Goal: Task Accomplishment & Management: Use online tool/utility

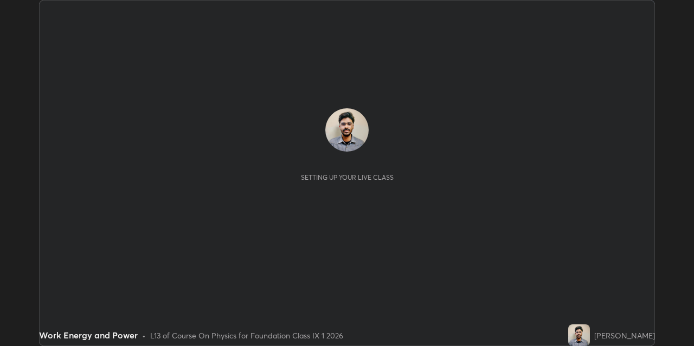
scroll to position [346, 693]
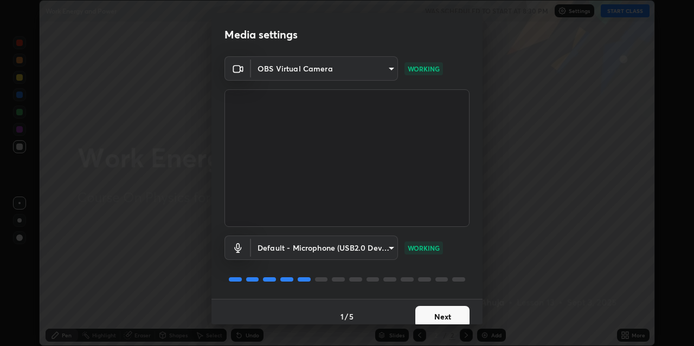
click at [432, 314] on button "Next" at bounding box center [442, 317] width 54 height 22
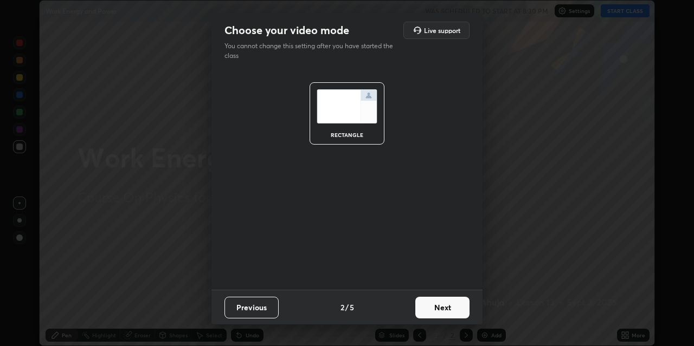
click at [435, 312] on button "Next" at bounding box center [442, 308] width 54 height 22
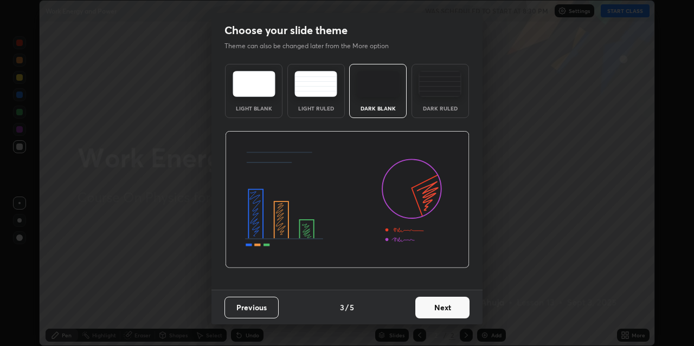
click at [432, 100] on div "Dark Ruled" at bounding box center [439, 91] width 57 height 54
click at [435, 309] on button "Next" at bounding box center [442, 308] width 54 height 22
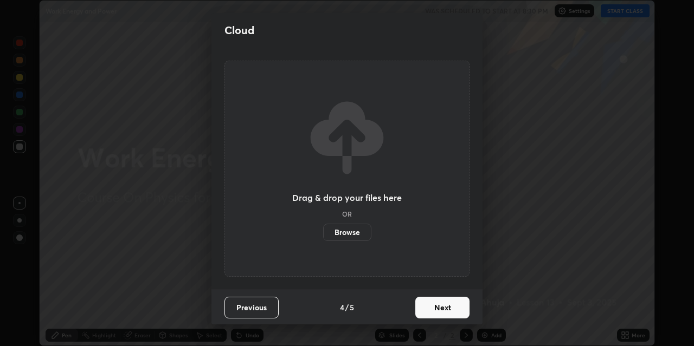
click at [438, 308] on button "Next" at bounding box center [442, 308] width 54 height 22
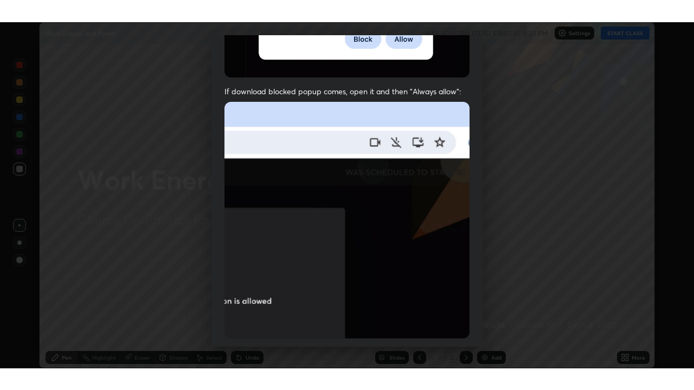
scroll to position [230, 0]
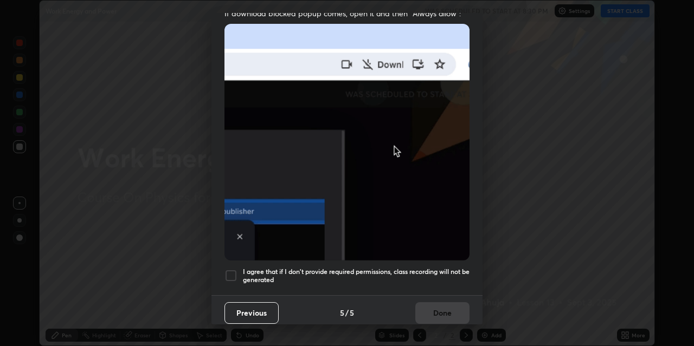
click at [392, 268] on h5 "I agree that if I don't provide required permissions, class recording will not …" at bounding box center [356, 276] width 226 height 17
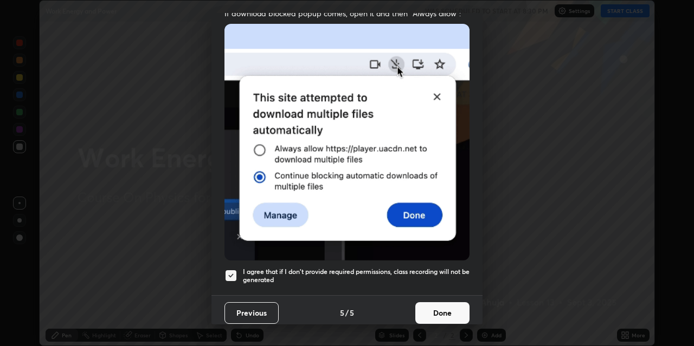
click at [424, 305] on button "Done" at bounding box center [442, 313] width 54 height 22
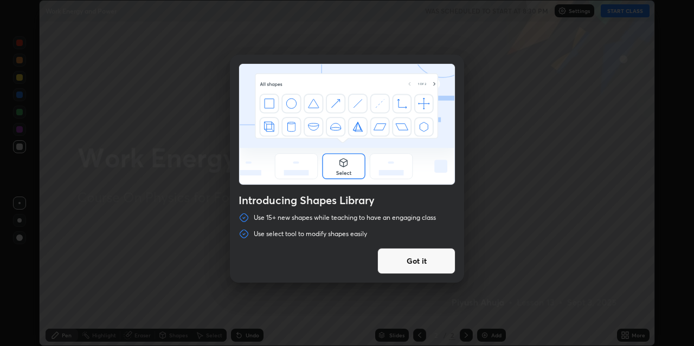
click at [428, 263] on button "Got it" at bounding box center [416, 261] width 78 height 26
click at [431, 261] on div at bounding box center [347, 173] width 694 height 346
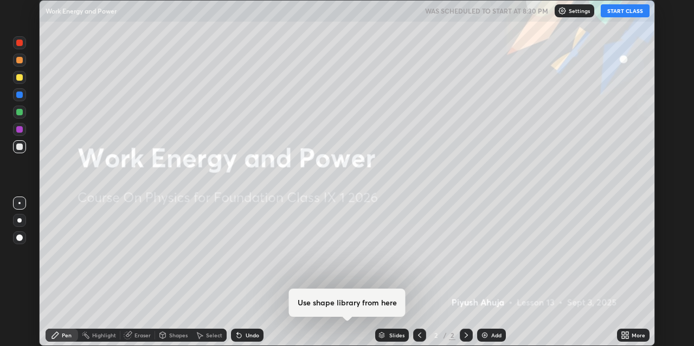
click at [628, 10] on button "START CLASS" at bounding box center [624, 10] width 49 height 13
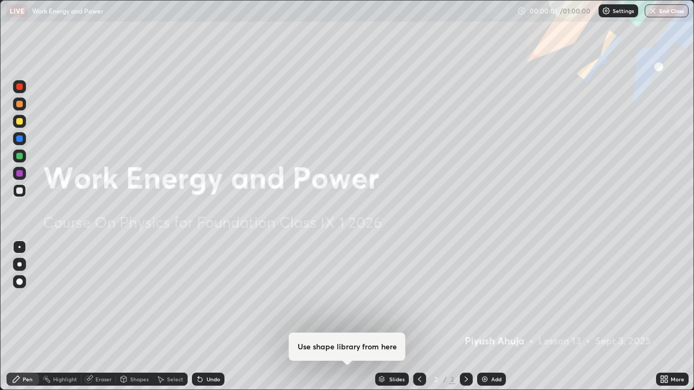
scroll to position [390, 694]
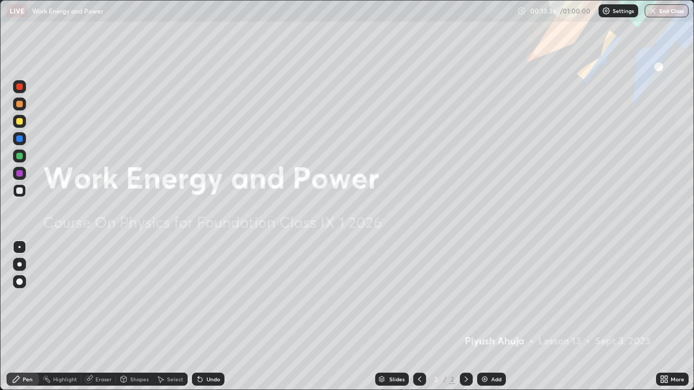
click at [665, 346] on icon at bounding box center [665, 381] width 3 height 3
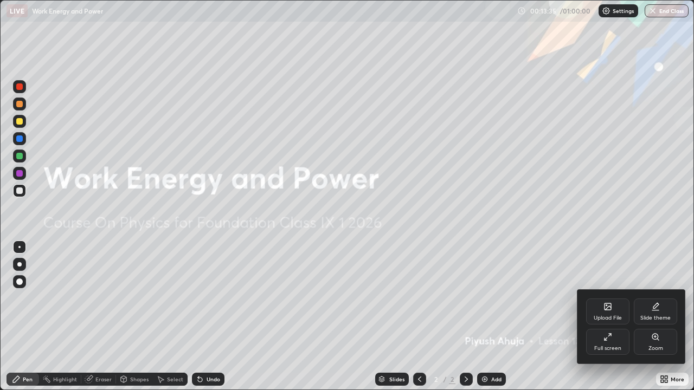
click at [614, 315] on div "Upload File" at bounding box center [607, 317] width 28 height 5
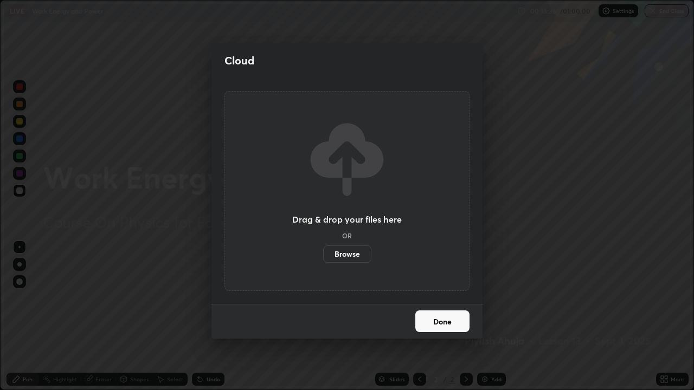
click at [358, 252] on label "Browse" at bounding box center [347, 253] width 48 height 17
click at [323, 252] on input "Browse" at bounding box center [323, 253] width 0 height 17
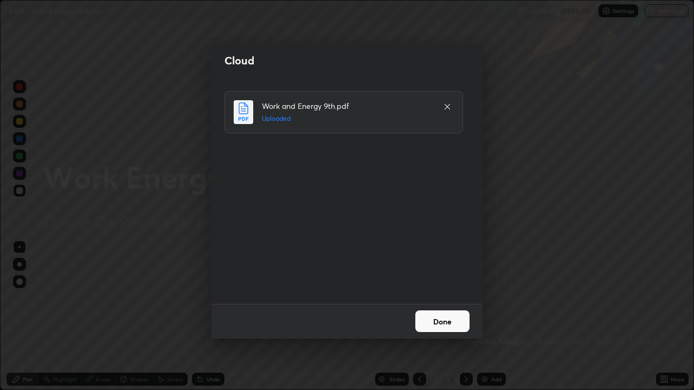
click at [433, 321] on button "Done" at bounding box center [442, 321] width 54 height 22
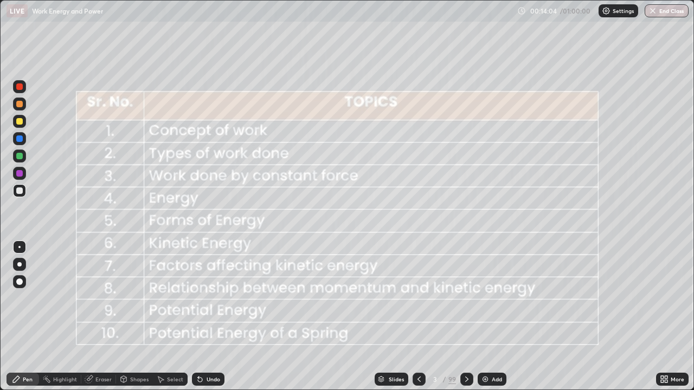
click at [465, 346] on icon at bounding box center [466, 379] width 9 height 9
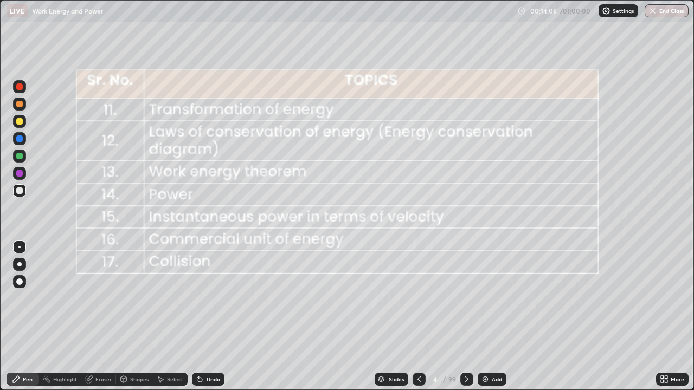
click at [465, 346] on icon at bounding box center [466, 379] width 3 height 5
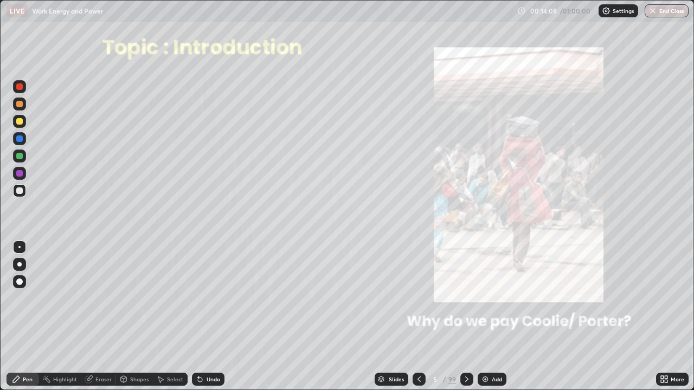
click at [418, 346] on icon at bounding box center [418, 379] width 9 height 9
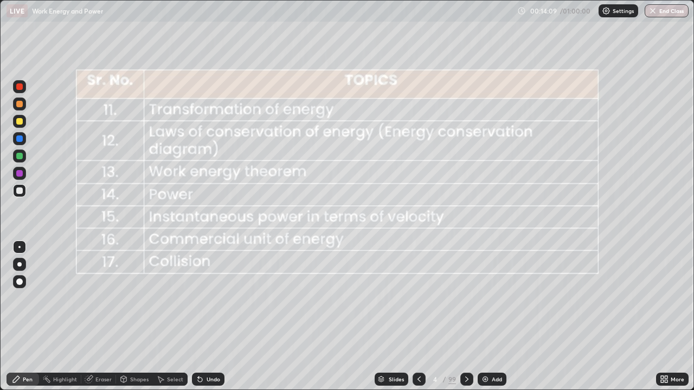
click at [418, 346] on icon at bounding box center [418, 379] width 9 height 9
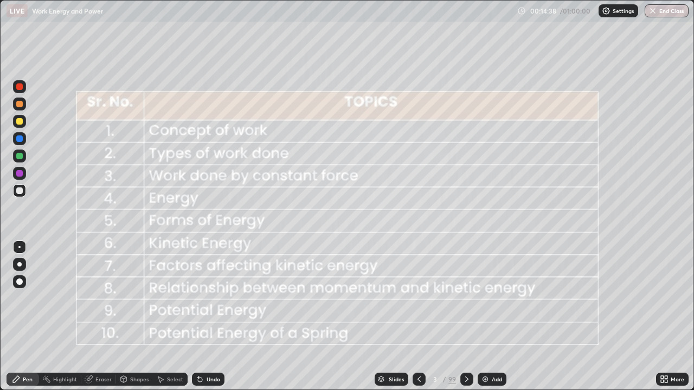
click at [465, 346] on icon at bounding box center [466, 379] width 9 height 9
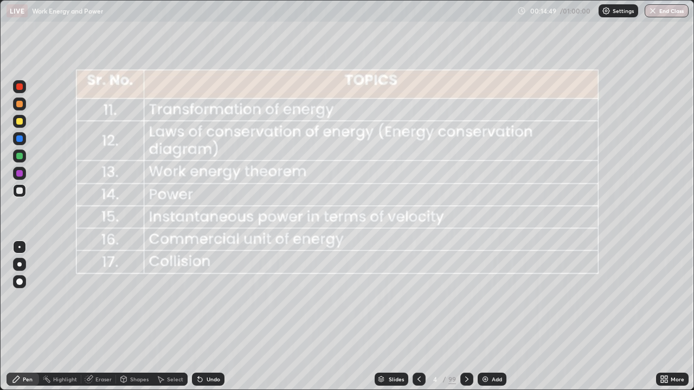
click at [465, 346] on icon at bounding box center [466, 379] width 9 height 9
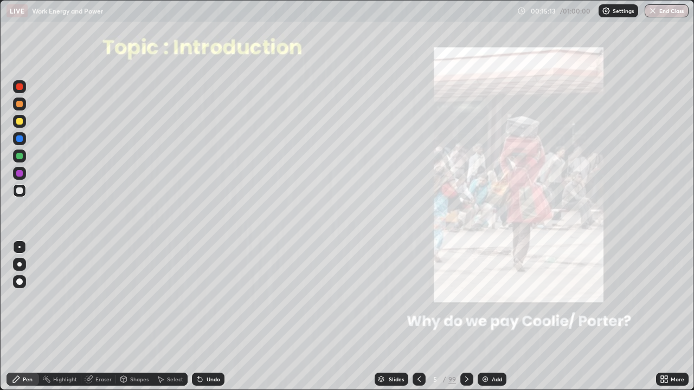
click at [208, 346] on div "Undo" at bounding box center [213, 379] width 14 height 5
click at [209, 346] on div "Undo" at bounding box center [213, 379] width 14 height 5
click at [208, 346] on div "Undo" at bounding box center [208, 379] width 33 height 13
click at [209, 346] on div "Undo" at bounding box center [213, 379] width 14 height 5
click at [466, 346] on icon at bounding box center [466, 379] width 9 height 9
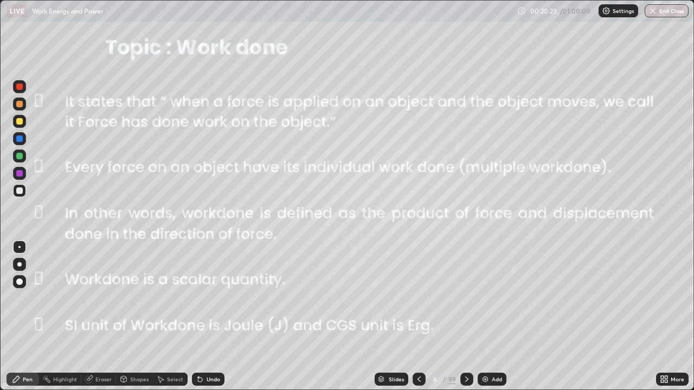
click at [460, 346] on div at bounding box center [466, 379] width 13 height 13
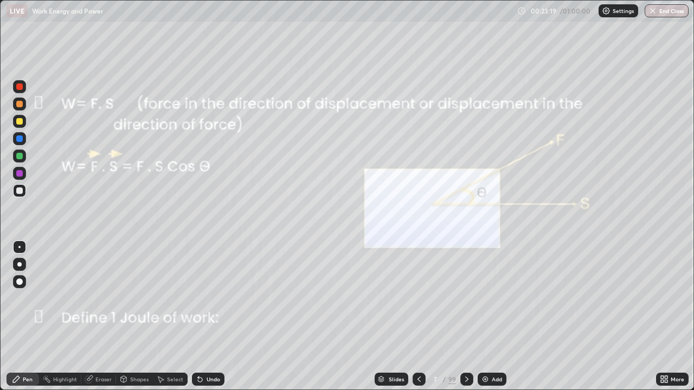
click at [418, 346] on icon at bounding box center [418, 379] width 9 height 9
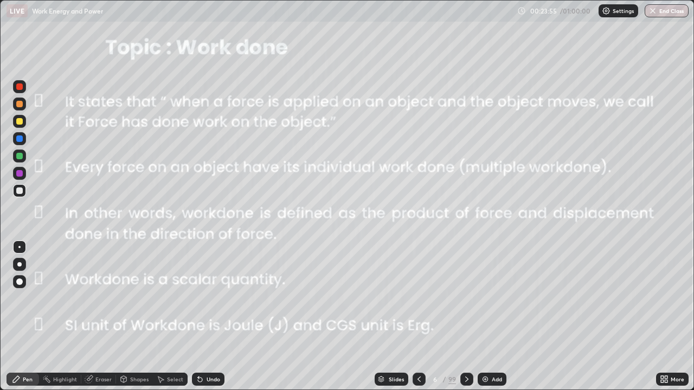
click at [465, 346] on icon at bounding box center [466, 379] width 9 height 9
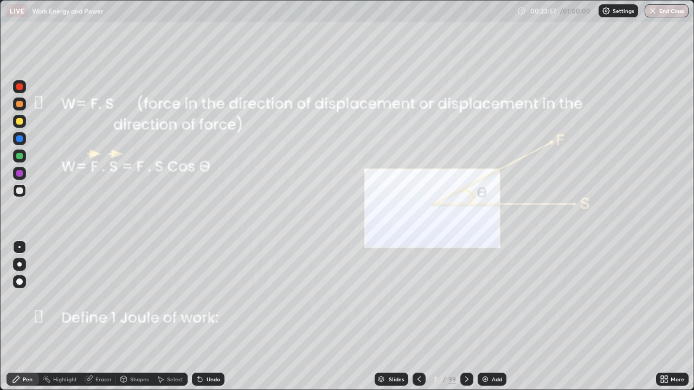
click at [484, 346] on img at bounding box center [485, 379] width 9 height 9
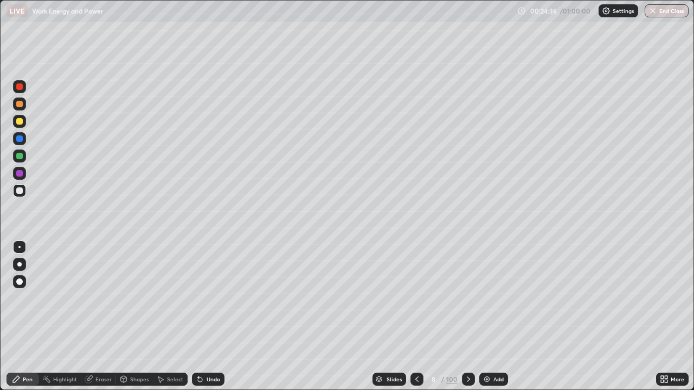
click at [20, 263] on div at bounding box center [19, 264] width 4 height 4
click at [20, 160] on div at bounding box center [19, 156] width 13 height 13
click at [104, 346] on div "Eraser" at bounding box center [103, 379] width 16 height 5
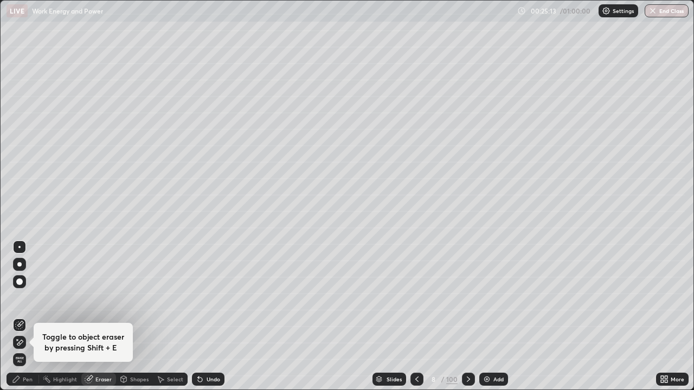
click at [20, 346] on span "Erase all" at bounding box center [20, 360] width 12 height 7
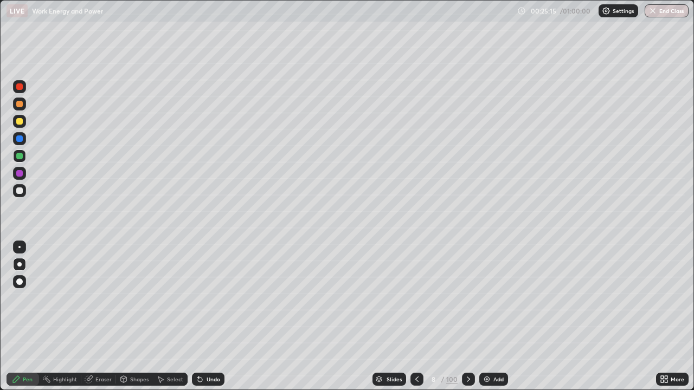
click at [137, 346] on div "Shapes" at bounding box center [139, 379] width 18 height 5
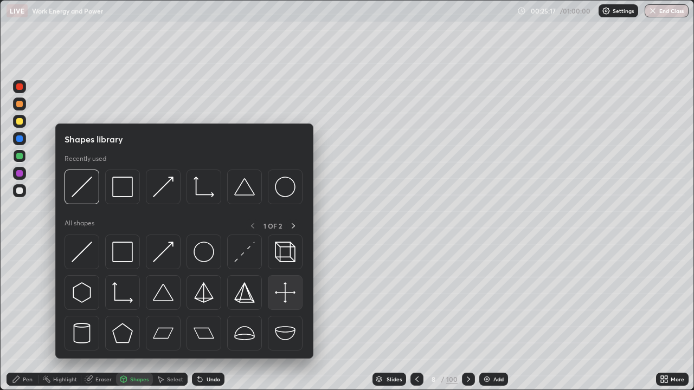
click at [280, 291] on img at bounding box center [285, 292] width 21 height 21
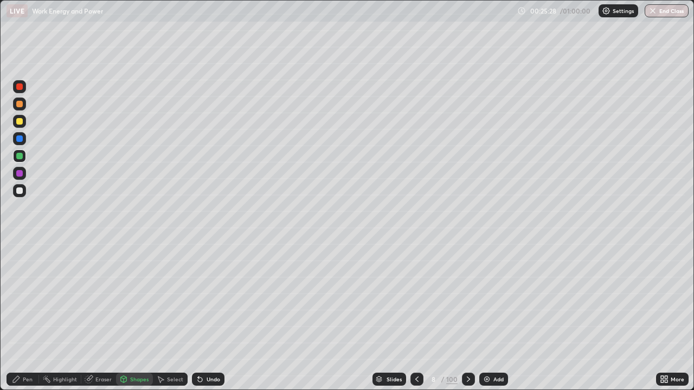
click at [20, 346] on icon at bounding box center [16, 379] width 9 height 9
click at [20, 192] on div at bounding box center [19, 190] width 7 height 7
click at [127, 346] on div "Shapes" at bounding box center [134, 379] width 37 height 13
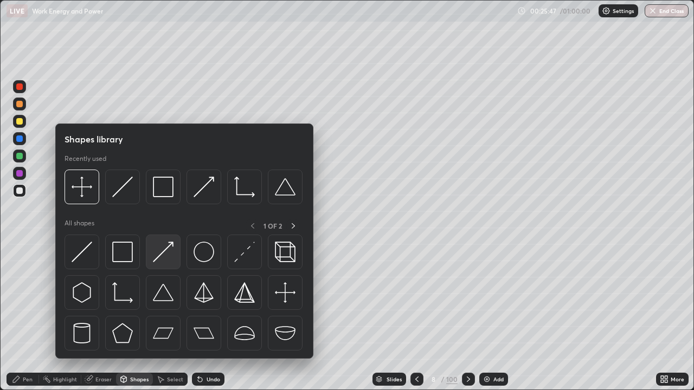
click at [161, 256] on img at bounding box center [163, 252] width 21 height 21
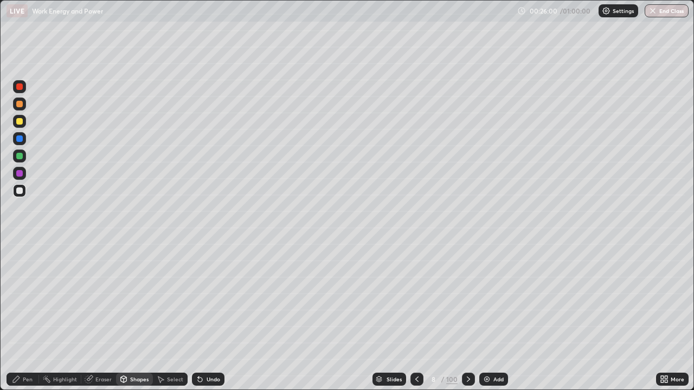
click at [25, 346] on div "Pen" at bounding box center [28, 379] width 10 height 5
click at [133, 346] on div "Shapes" at bounding box center [139, 379] width 18 height 5
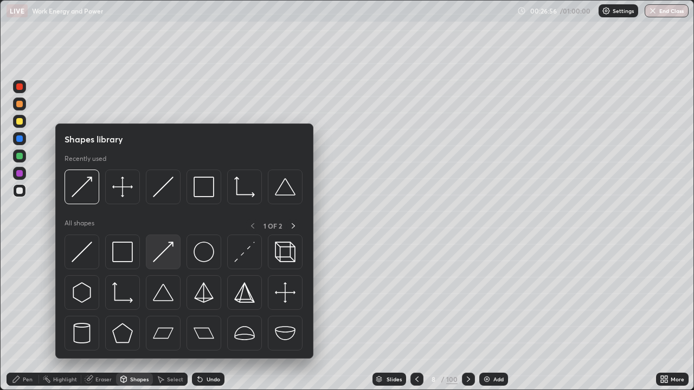
click at [158, 255] on img at bounding box center [163, 252] width 21 height 21
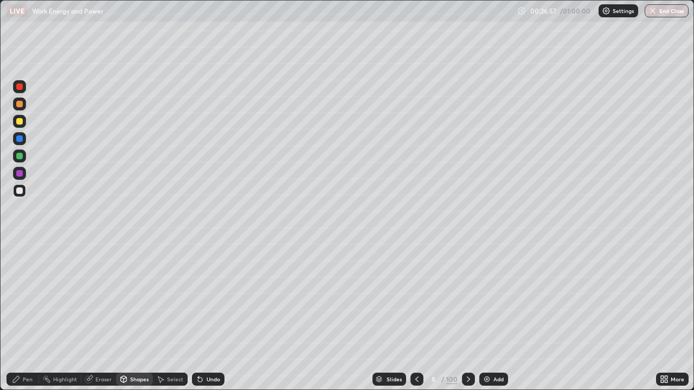
click at [19, 121] on div at bounding box center [19, 121] width 7 height 7
click at [31, 346] on div "Pen" at bounding box center [28, 379] width 10 height 5
click at [18, 155] on div at bounding box center [19, 156] width 7 height 7
click at [20, 138] on div at bounding box center [19, 138] width 7 height 7
click at [20, 104] on div at bounding box center [19, 104] width 7 height 7
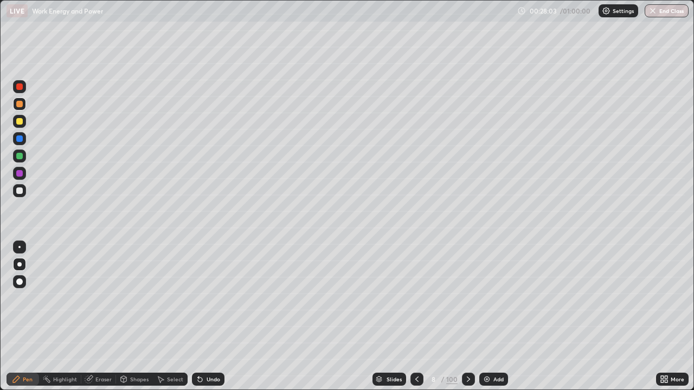
click at [94, 346] on div "Eraser" at bounding box center [98, 379] width 35 height 13
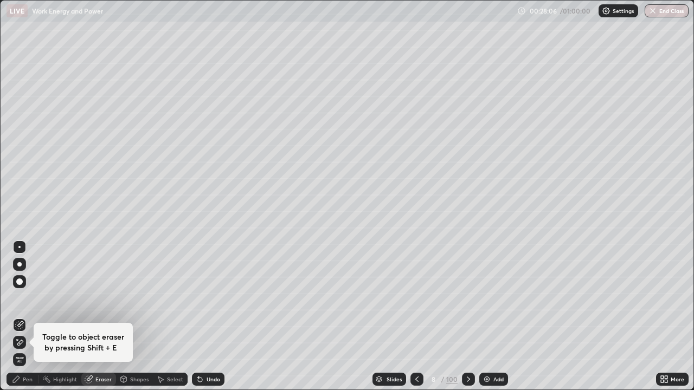
click at [23, 341] on icon at bounding box center [19, 342] width 9 height 9
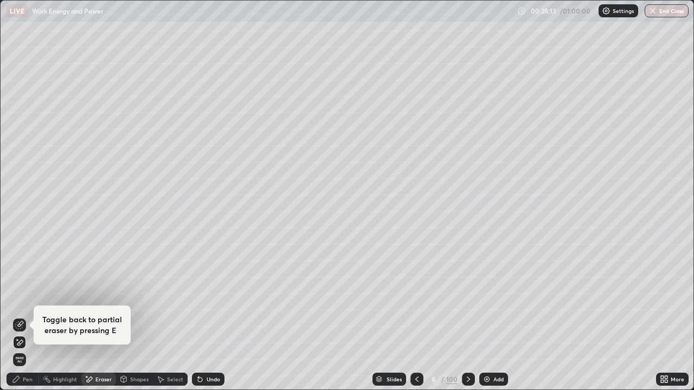
click at [21, 346] on span "Erase all" at bounding box center [20, 360] width 12 height 7
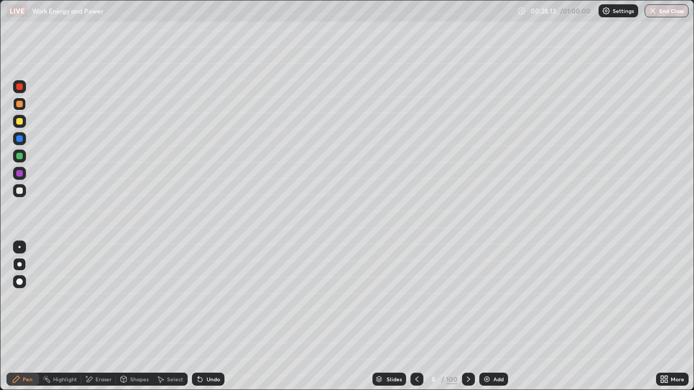
click at [138, 346] on div "Shapes" at bounding box center [139, 379] width 18 height 5
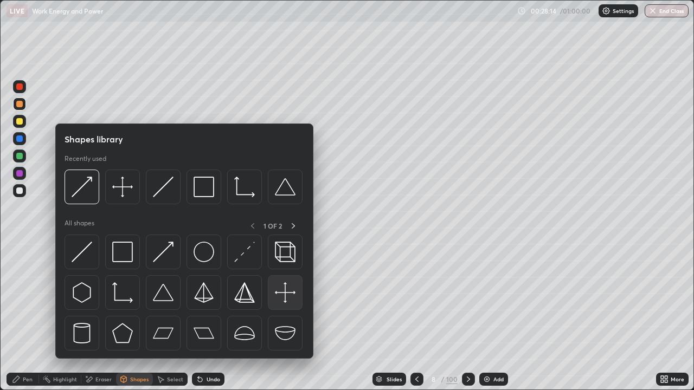
click at [274, 290] on div at bounding box center [285, 292] width 35 height 35
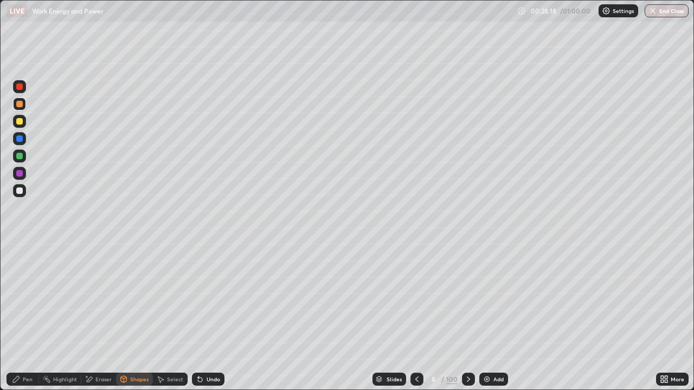
click at [129, 346] on div "Shapes" at bounding box center [134, 379] width 37 height 13
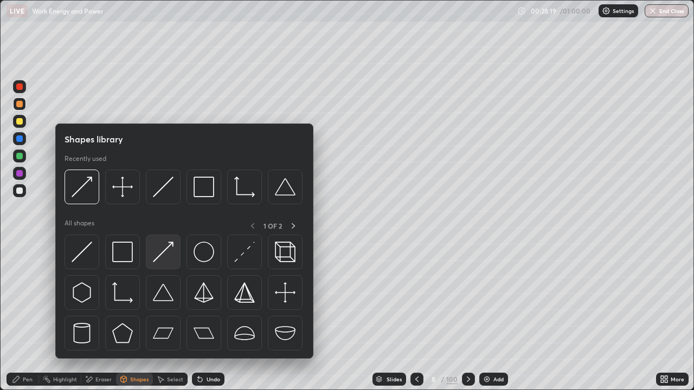
click at [161, 249] on img at bounding box center [163, 252] width 21 height 21
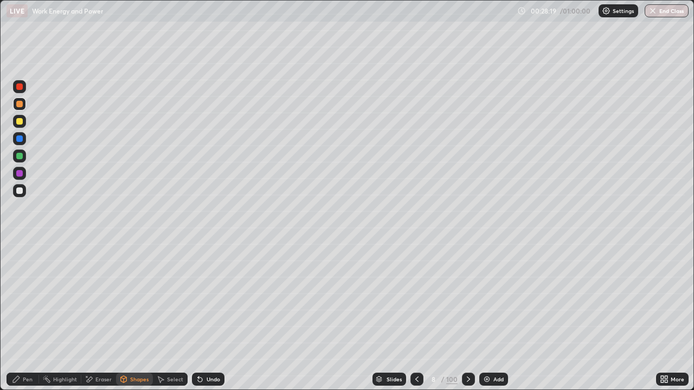
click at [15, 191] on div at bounding box center [19, 190] width 13 height 13
click at [23, 346] on div "Pen" at bounding box center [23, 379] width 33 height 13
click at [135, 346] on div "Shapes" at bounding box center [139, 379] width 18 height 5
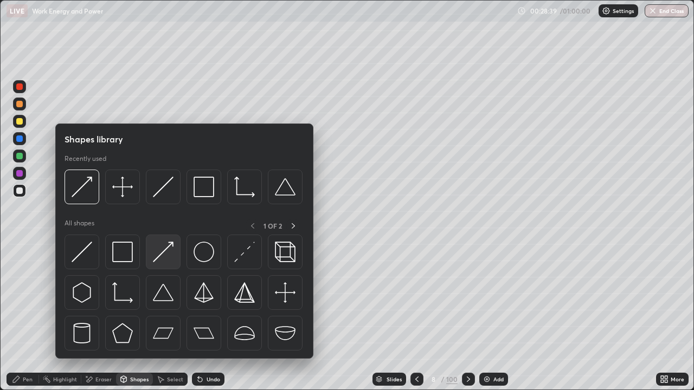
click at [154, 254] on img at bounding box center [163, 252] width 21 height 21
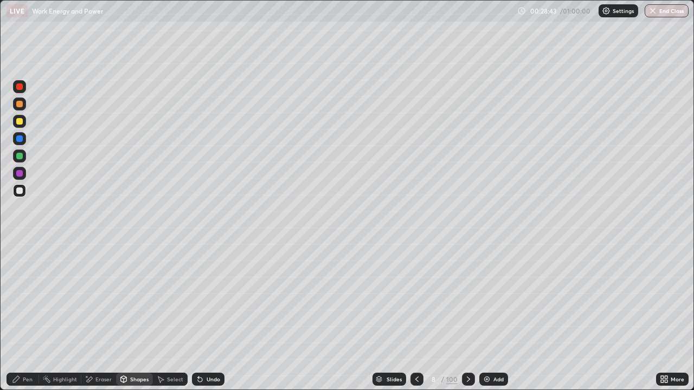
click at [31, 346] on div "Pen" at bounding box center [28, 379] width 10 height 5
click at [491, 346] on div "Add" at bounding box center [493, 379] width 29 height 13
click at [126, 346] on icon at bounding box center [123, 379] width 9 height 9
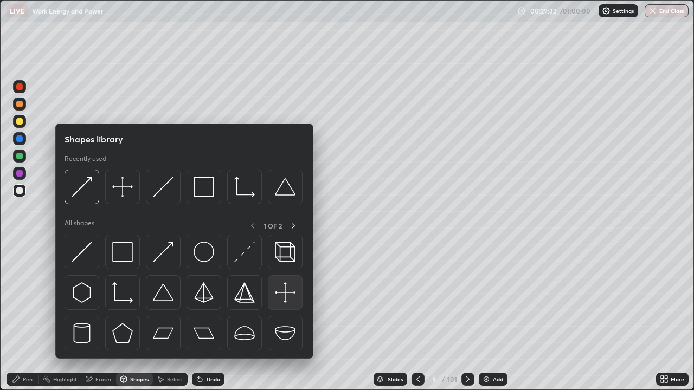
click at [288, 288] on img at bounding box center [285, 292] width 21 height 21
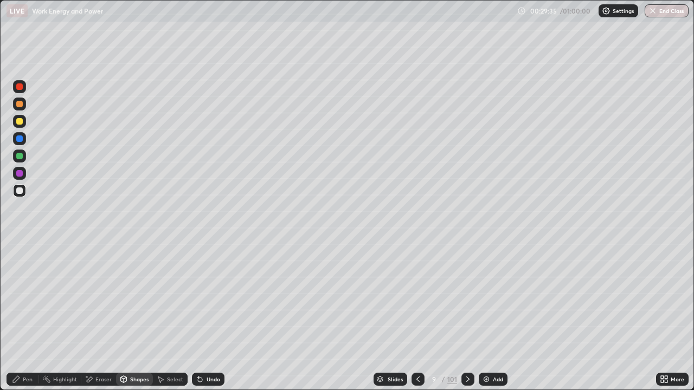
click at [173, 346] on div "Select" at bounding box center [175, 379] width 16 height 5
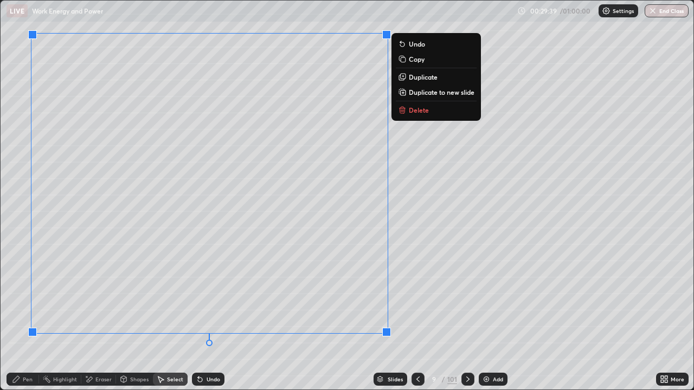
click at [21, 346] on div "Pen" at bounding box center [23, 379] width 33 height 13
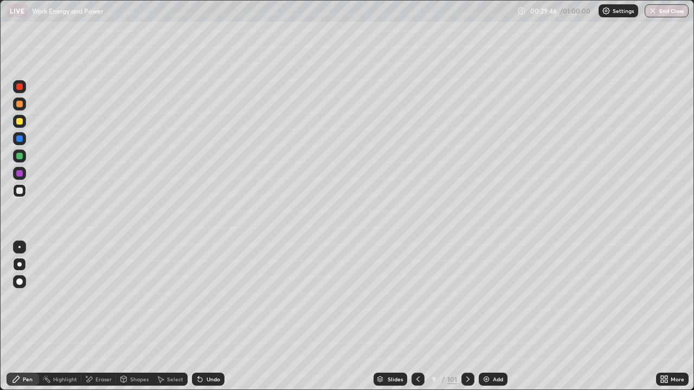
click at [18, 157] on div at bounding box center [19, 156] width 7 height 7
click at [213, 346] on div "Undo" at bounding box center [213, 379] width 14 height 5
click at [207, 346] on div "Undo" at bounding box center [208, 379] width 33 height 13
click at [421, 346] on icon at bounding box center [417, 379] width 9 height 9
click at [468, 346] on icon at bounding box center [467, 379] width 3 height 5
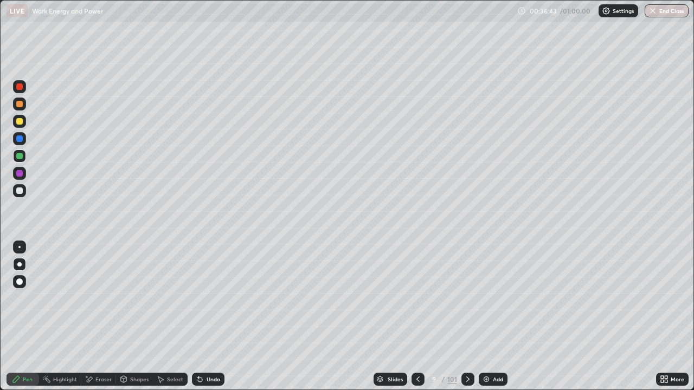
click at [483, 346] on img at bounding box center [486, 379] width 9 height 9
click at [124, 346] on icon at bounding box center [124, 381] width 0 height 4
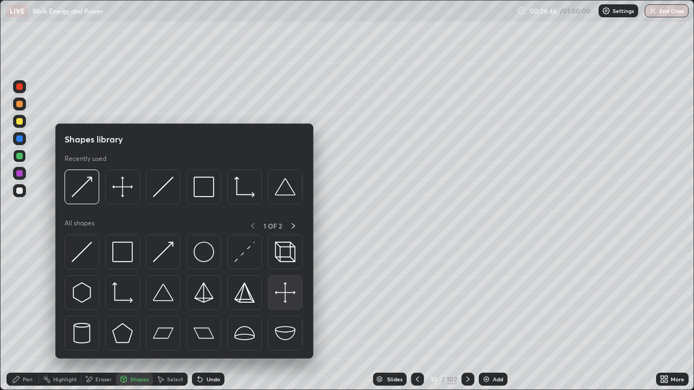
click at [281, 288] on img at bounding box center [285, 292] width 21 height 21
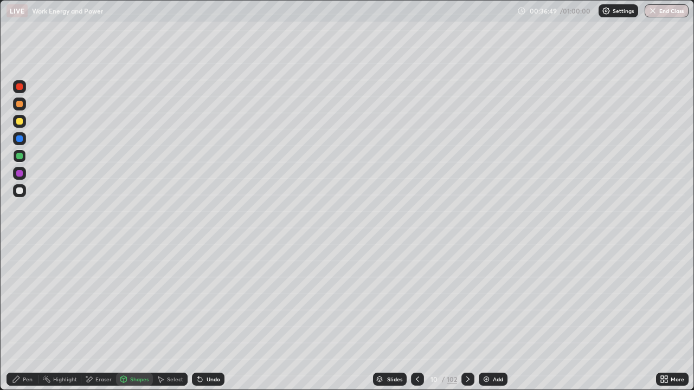
click at [28, 346] on div "Pen" at bounding box center [28, 379] width 10 height 5
click at [18, 191] on div at bounding box center [19, 190] width 7 height 7
click at [100, 346] on div "Eraser" at bounding box center [103, 379] width 16 height 5
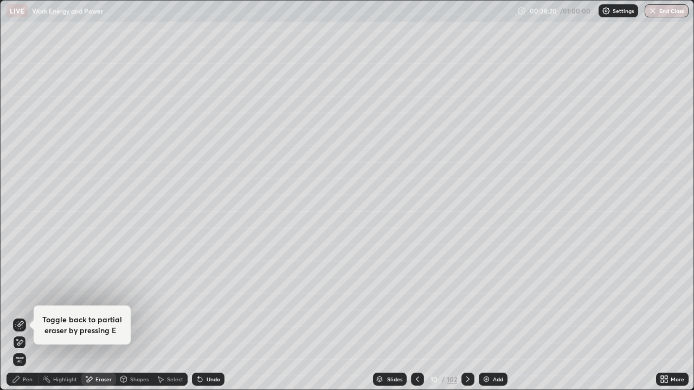
click at [20, 346] on span "Erase all" at bounding box center [20, 360] width 12 height 7
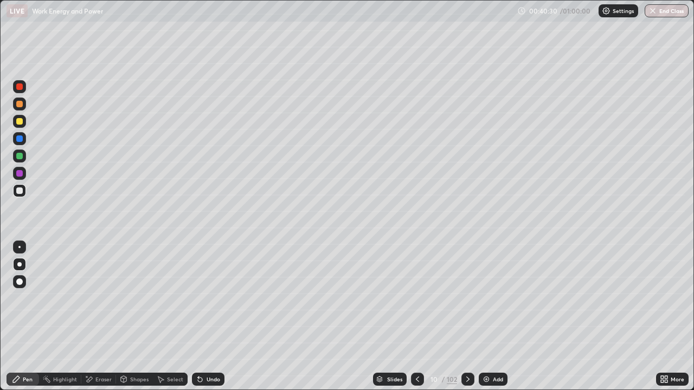
click at [485, 346] on img at bounding box center [486, 379] width 9 height 9
click at [211, 346] on div "Undo" at bounding box center [213, 379] width 14 height 5
click at [206, 346] on div "Undo" at bounding box center [208, 379] width 33 height 13
click at [203, 346] on div "Undo" at bounding box center [208, 379] width 33 height 13
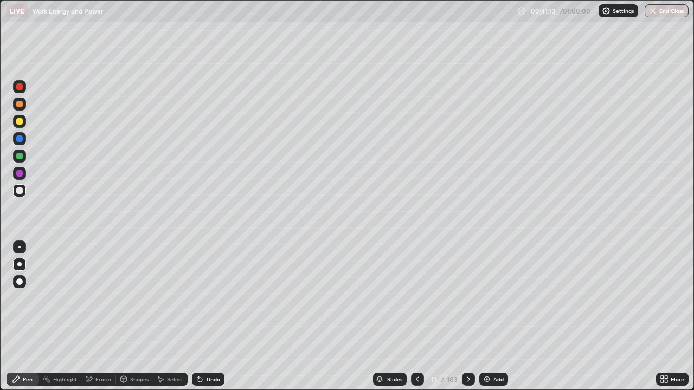
click at [419, 346] on div at bounding box center [417, 379] width 13 height 22
click at [466, 346] on icon at bounding box center [468, 379] width 9 height 9
click at [490, 346] on div "Add" at bounding box center [493, 379] width 29 height 13
click at [416, 346] on icon at bounding box center [417, 379] width 3 height 5
click at [466, 346] on icon at bounding box center [468, 379] width 9 height 9
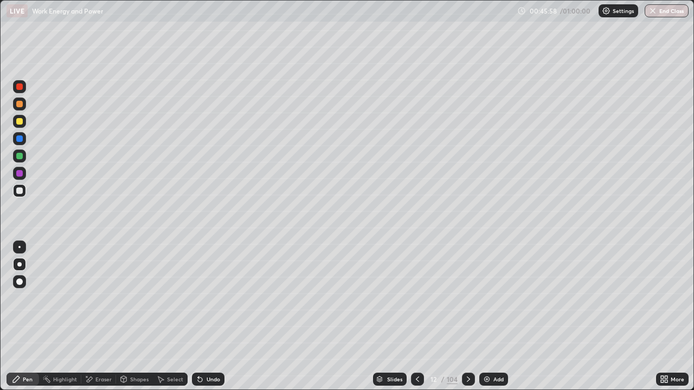
click at [99, 346] on div "Eraser" at bounding box center [103, 379] width 16 height 5
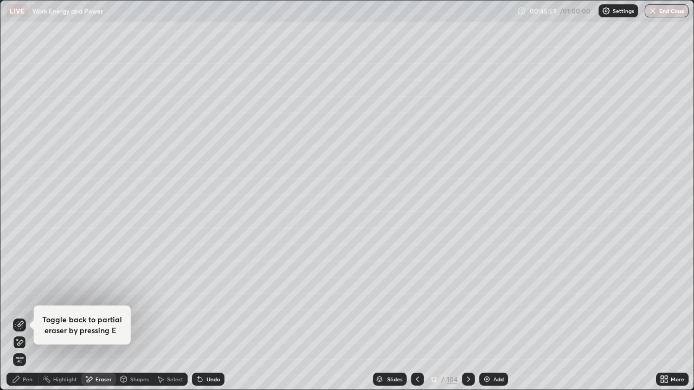
click at [23, 346] on div "Pen" at bounding box center [28, 379] width 10 height 5
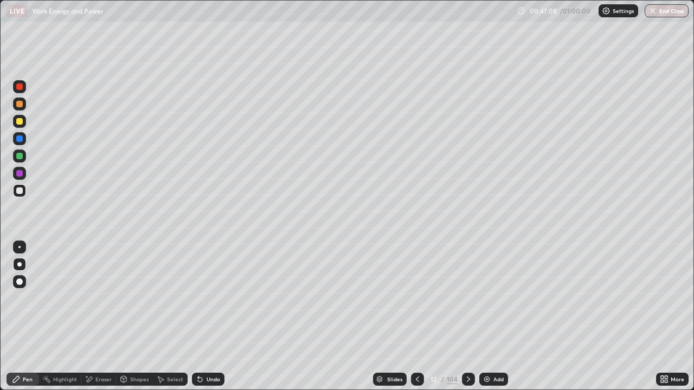
click at [21, 159] on div at bounding box center [19, 156] width 7 height 7
click at [481, 346] on div "Add" at bounding box center [493, 379] width 29 height 13
click at [210, 346] on div "Undo" at bounding box center [208, 379] width 33 height 13
click at [10, 319] on div "Erase all" at bounding box center [20, 195] width 26 height 347
click at [491, 346] on div "Add" at bounding box center [493, 379] width 29 height 13
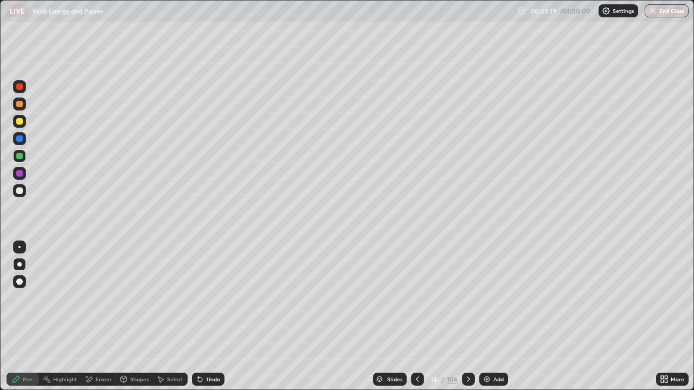
click at [416, 346] on icon at bounding box center [417, 379] width 9 height 9
click at [454, 346] on div "106" at bounding box center [451, 379] width 11 height 10
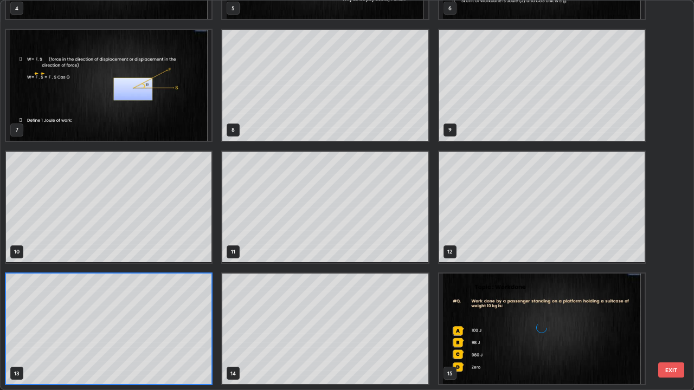
scroll to position [386, 687]
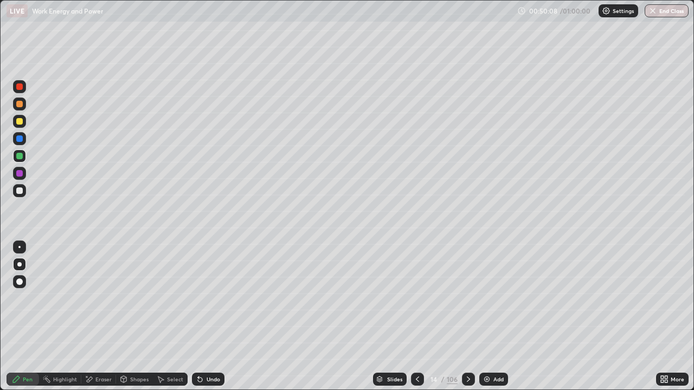
click at [484, 346] on img at bounding box center [486, 379] width 9 height 9
click at [211, 346] on div "Undo" at bounding box center [213, 379] width 14 height 5
click at [485, 346] on img at bounding box center [486, 379] width 9 height 9
click at [204, 346] on div "Undo" at bounding box center [208, 379] width 33 height 13
click at [206, 346] on div "Undo" at bounding box center [213, 379] width 14 height 5
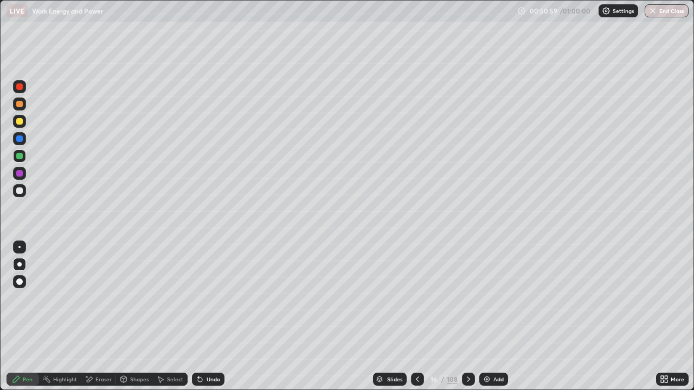
click at [206, 346] on div "Undo" at bounding box center [213, 379] width 14 height 5
click at [209, 346] on div "Undo" at bounding box center [213, 379] width 14 height 5
click at [211, 346] on div "Undo" at bounding box center [213, 379] width 14 height 5
click at [491, 346] on div "Add" at bounding box center [493, 379] width 29 height 13
click at [210, 346] on div "Undo" at bounding box center [208, 379] width 33 height 13
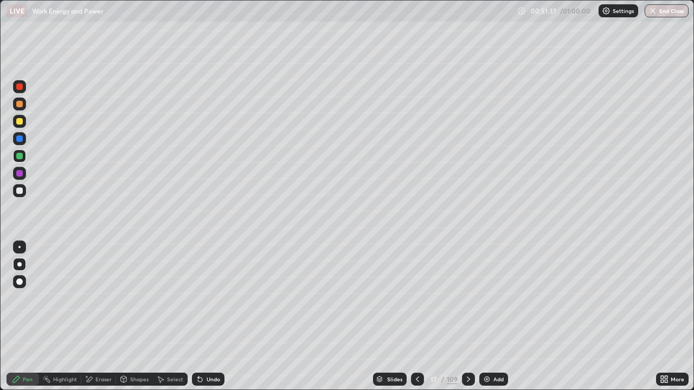
click at [213, 346] on div "Undo" at bounding box center [208, 379] width 33 height 13
click at [212, 346] on div "Undo" at bounding box center [213, 379] width 14 height 5
click at [485, 346] on img at bounding box center [486, 379] width 9 height 9
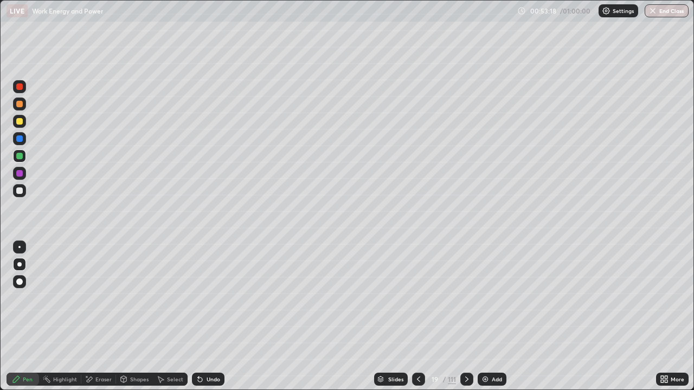
click at [417, 346] on icon at bounding box center [418, 379] width 9 height 9
click at [416, 346] on icon at bounding box center [418, 379] width 9 height 9
click at [417, 346] on icon at bounding box center [418, 379] width 9 height 9
click at [464, 346] on icon at bounding box center [466, 379] width 9 height 9
click at [465, 346] on icon at bounding box center [466, 379] width 9 height 9
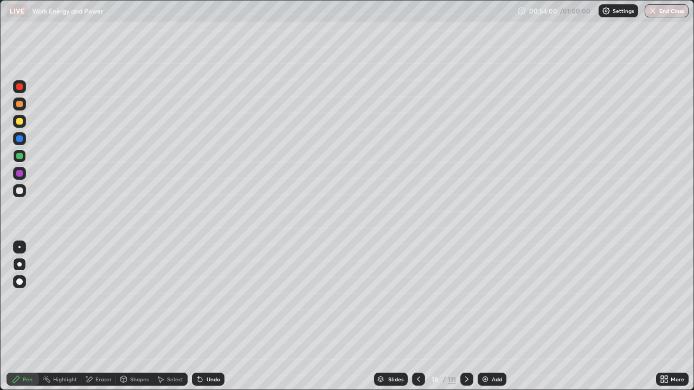
click at [484, 346] on img at bounding box center [485, 379] width 9 height 9
click at [663, 9] on button "End Class" at bounding box center [666, 10] width 44 height 13
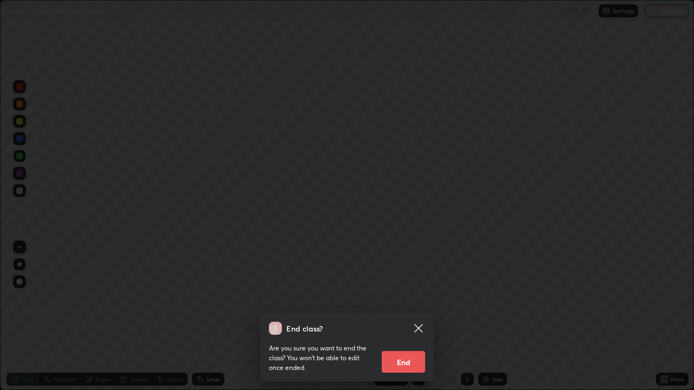
click at [407, 346] on button "End" at bounding box center [402, 362] width 43 height 22
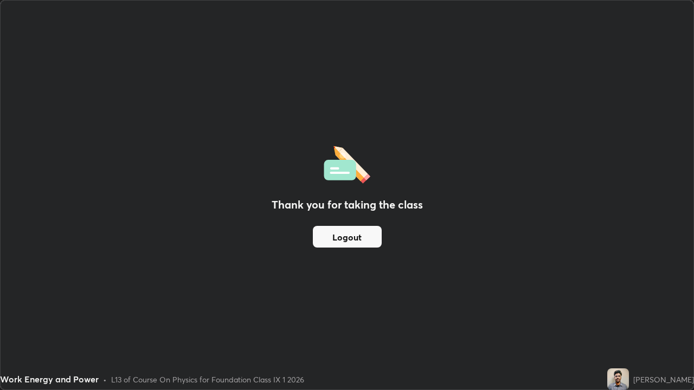
click at [145, 340] on div "Thank you for taking the class Logout" at bounding box center [347, 195] width 692 height 389
